Goal: Task Accomplishment & Management: Use online tool/utility

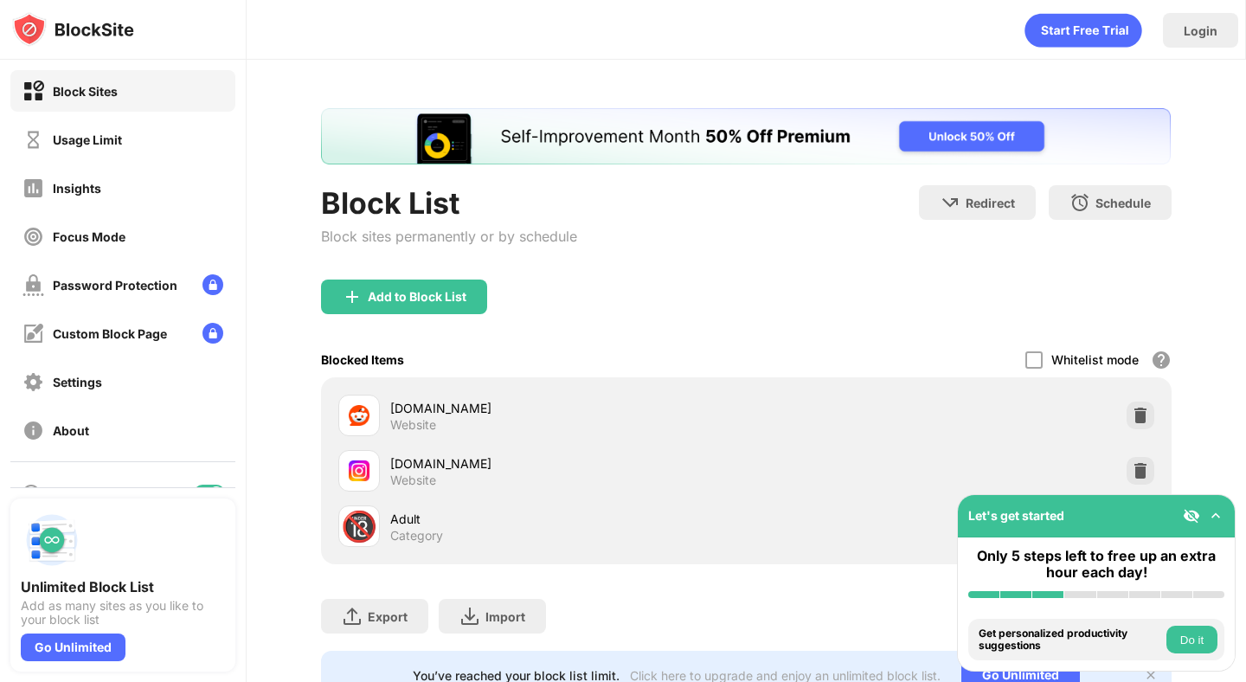
click at [1217, 511] on img at bounding box center [1215, 515] width 17 height 17
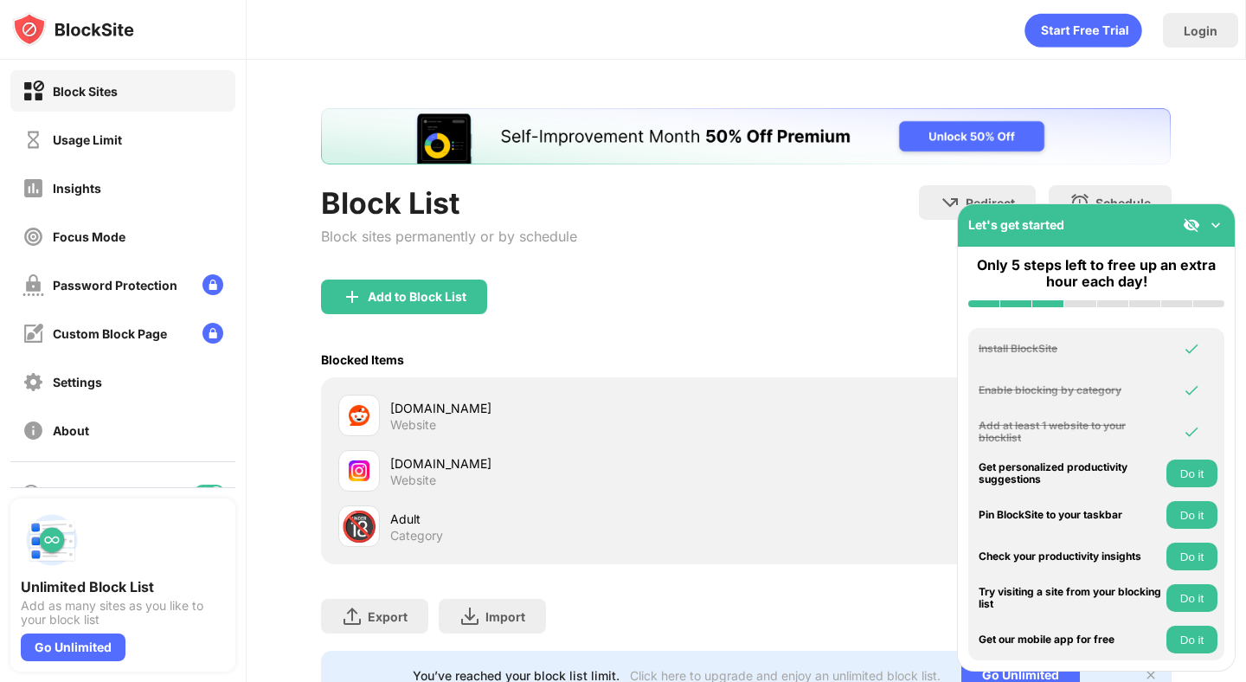
click at [1225, 226] on div "Let's get started" at bounding box center [1096, 225] width 277 height 42
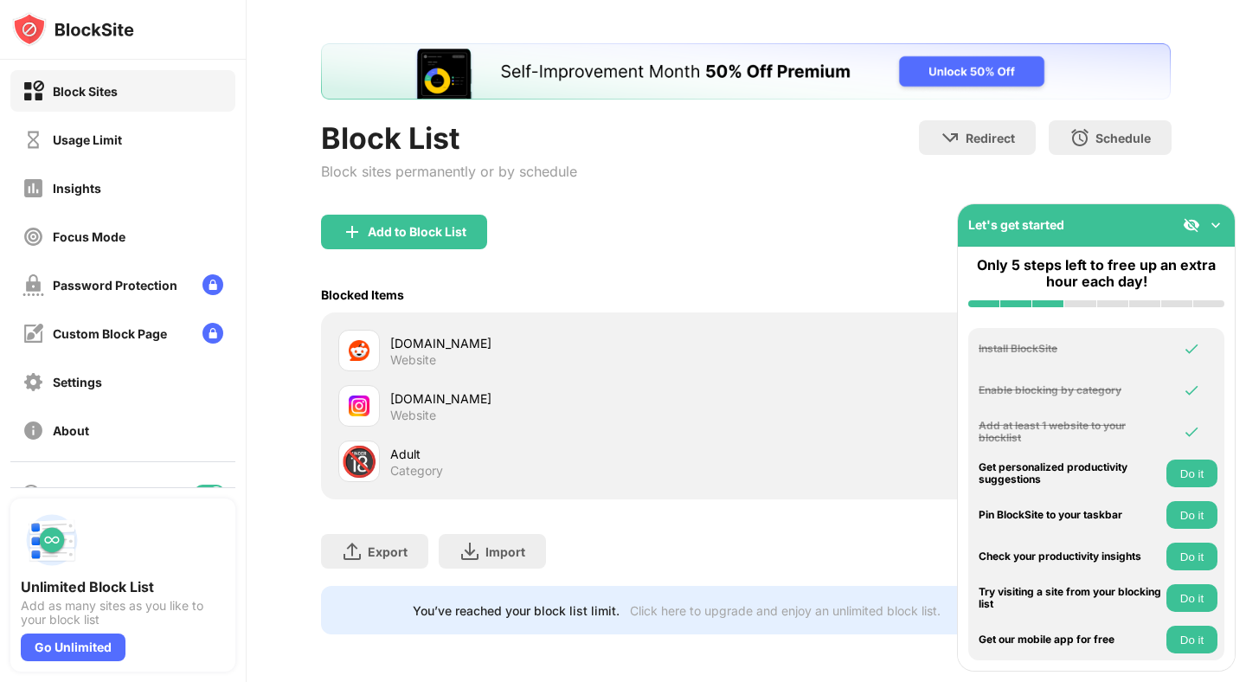
click at [1211, 227] on img at bounding box center [1215, 224] width 17 height 17
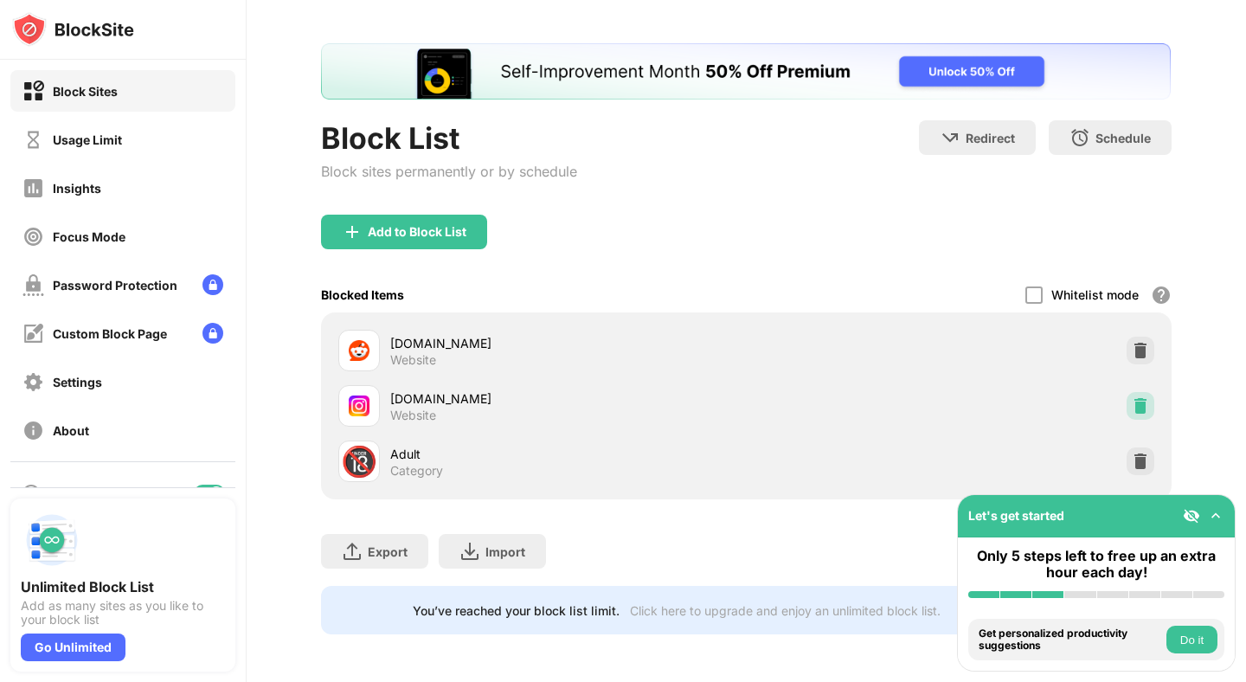
click at [1142, 404] on img at bounding box center [1140, 405] width 17 height 17
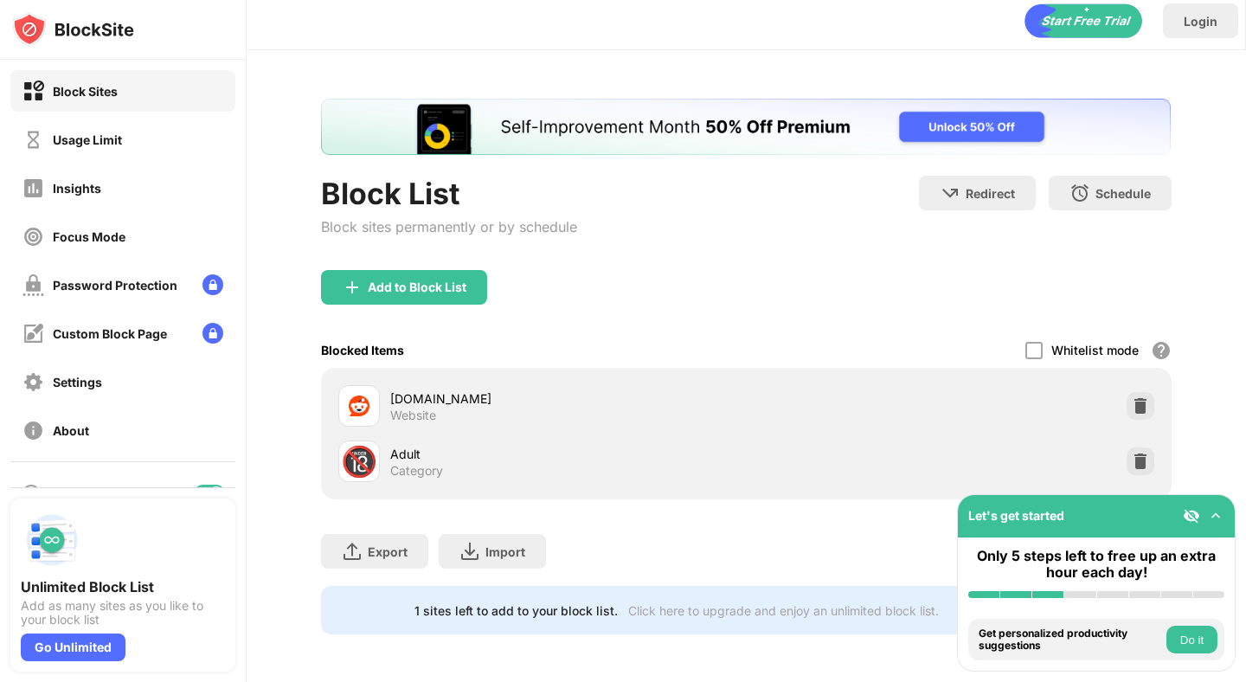
scroll to position [0, 0]
click at [394, 280] on div "Add to Block List" at bounding box center [417, 287] width 99 height 14
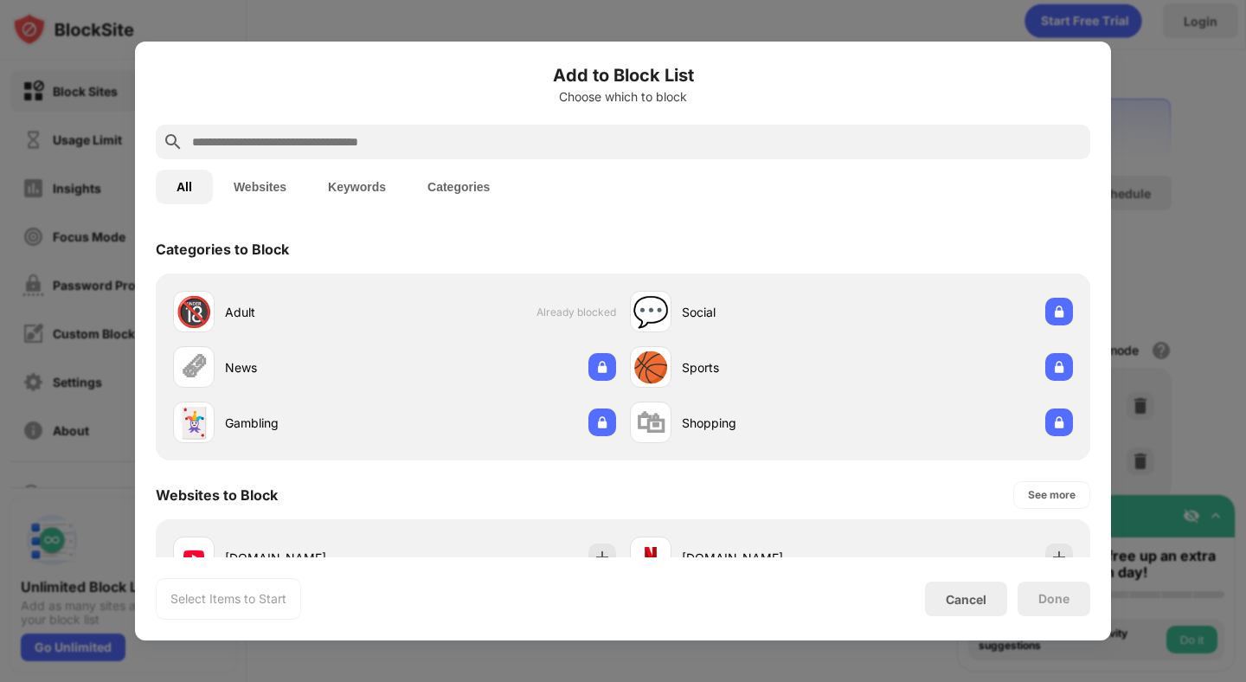
click at [340, 145] on input "text" at bounding box center [636, 142] width 893 height 21
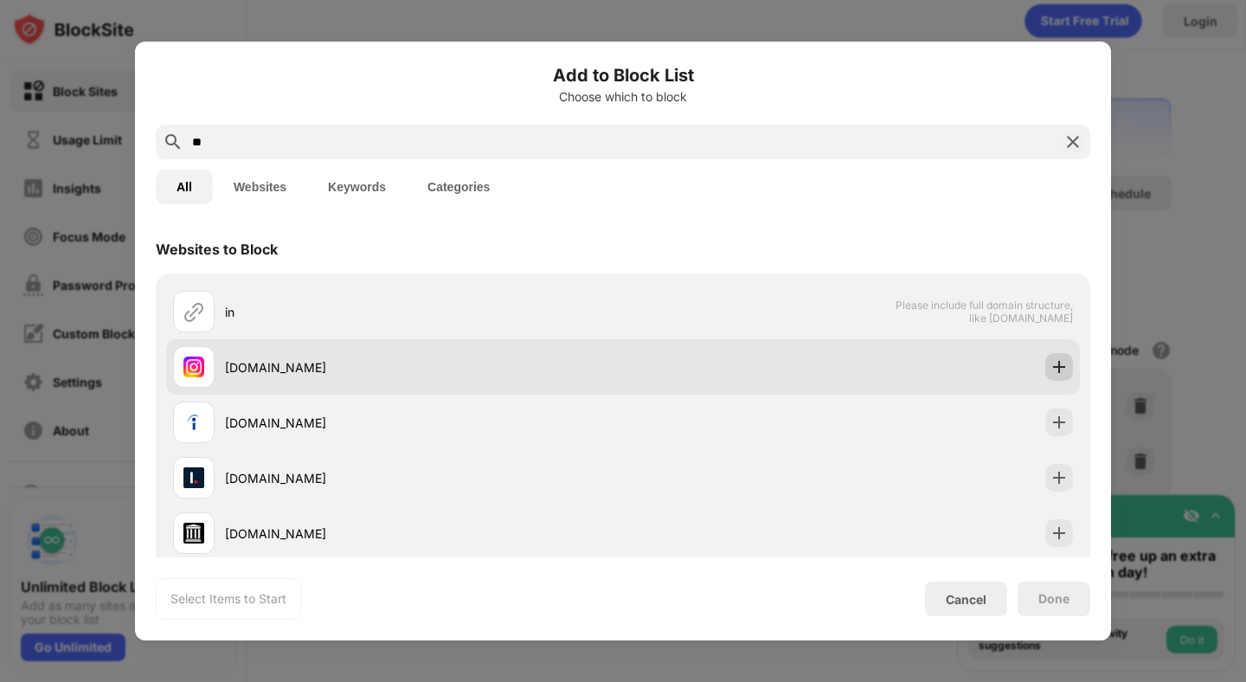
type input "**"
click at [1051, 367] on img at bounding box center [1058, 366] width 17 height 17
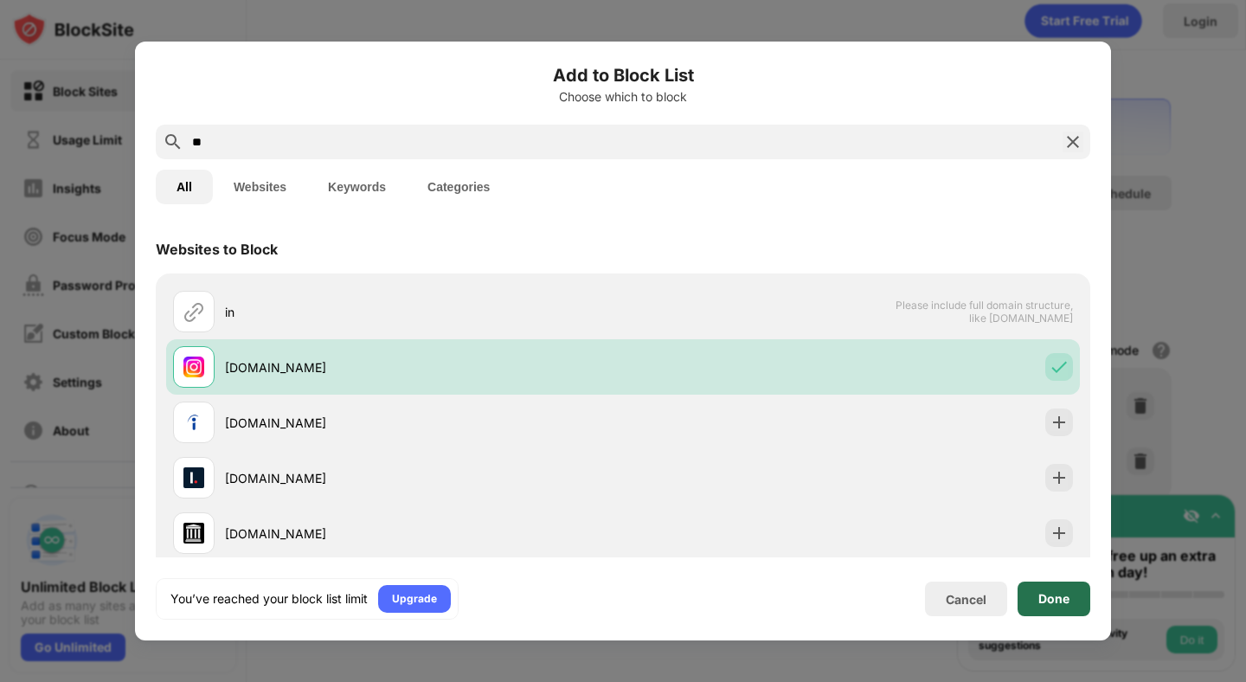
click at [1044, 596] on div "Done" at bounding box center [1053, 599] width 31 height 14
